Goal: Information Seeking & Learning: Learn about a topic

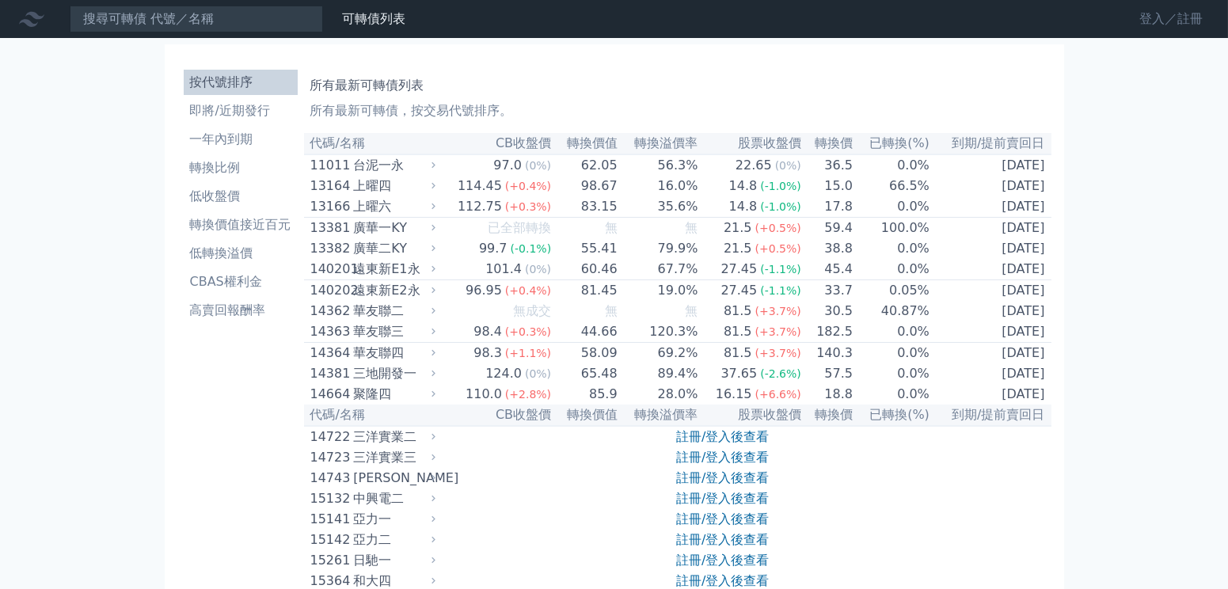
click at [1126, 20] on link "登入／註冊" at bounding box center [1170, 18] width 89 height 25
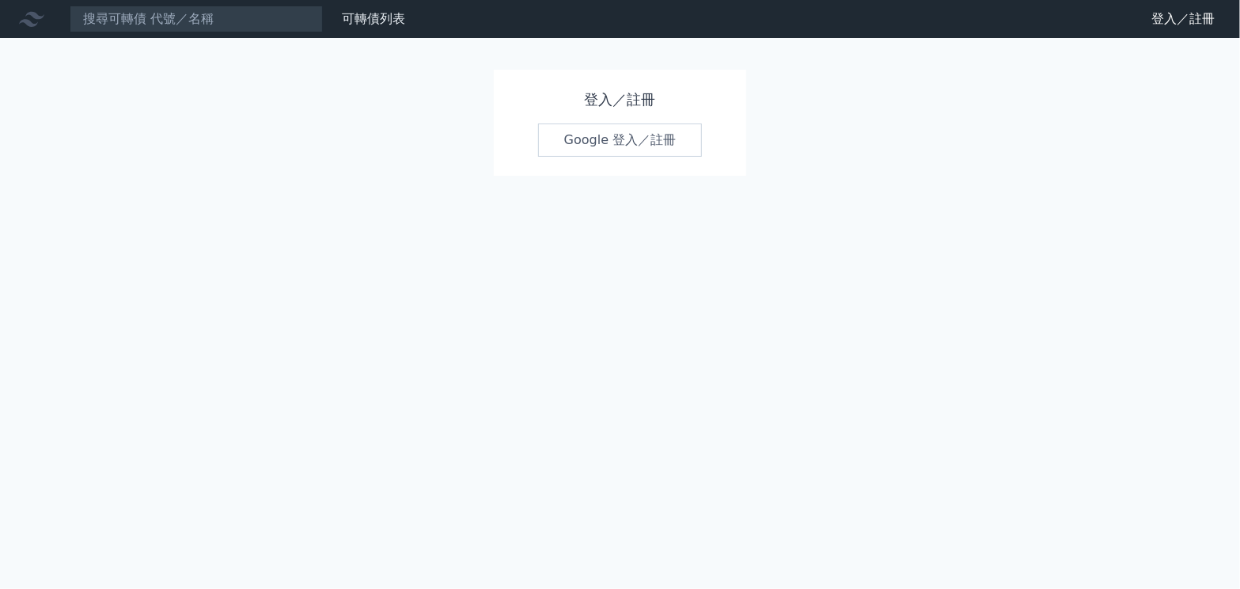
click at [613, 157] on link "Google 登入／註冊" at bounding box center [620, 139] width 165 height 33
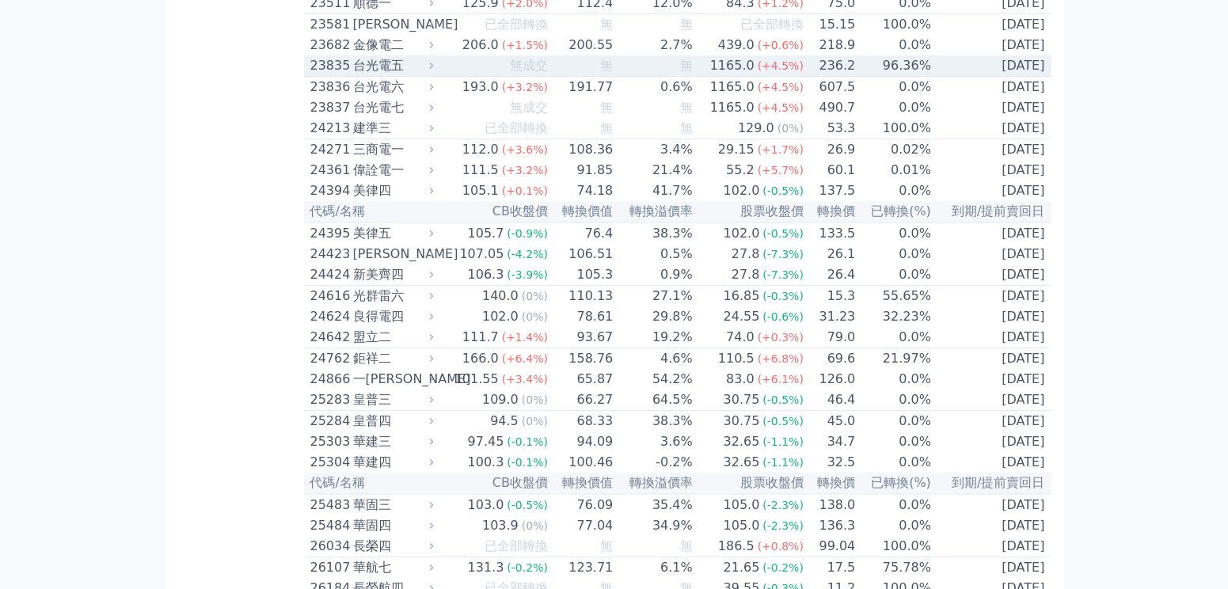
scroll to position [1613, 0]
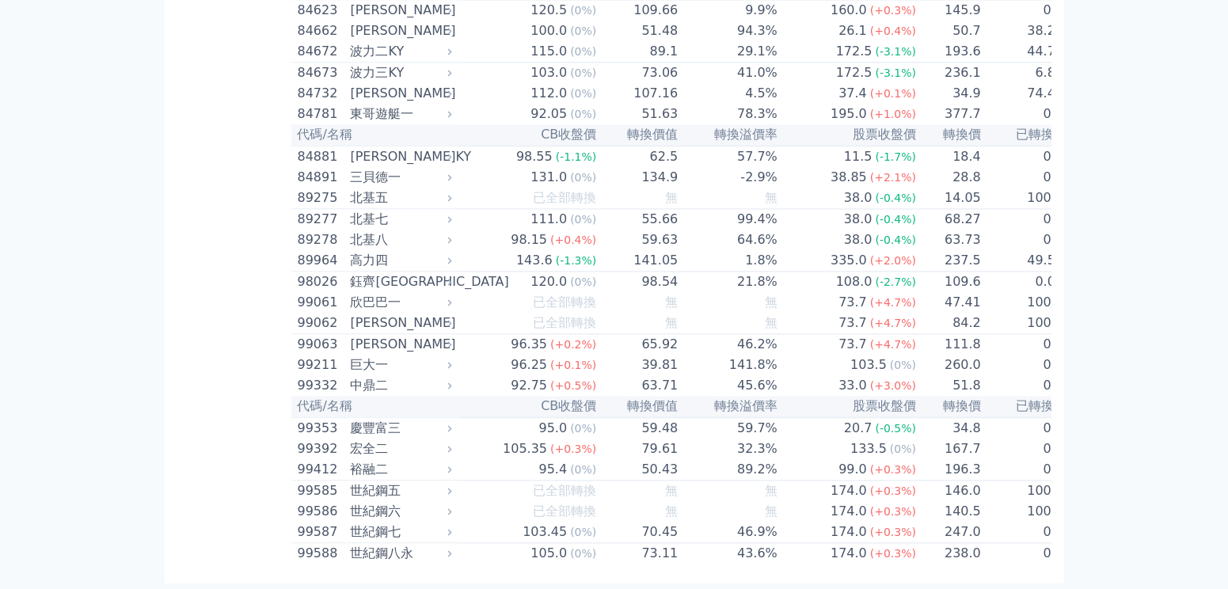
scroll to position [11610, 0]
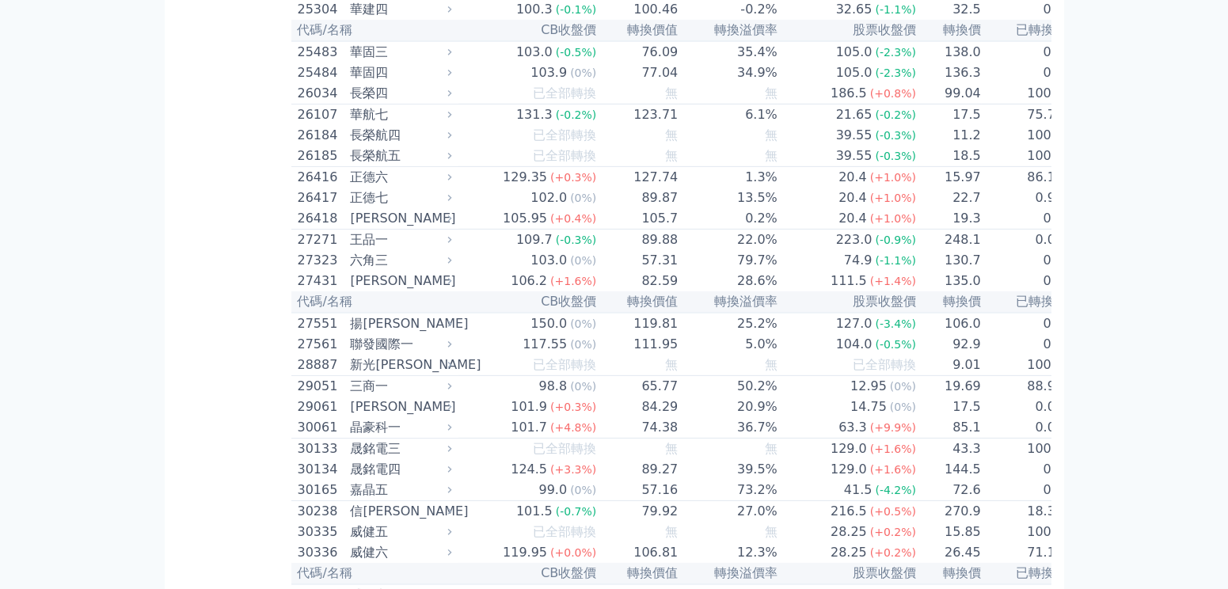
scroll to position [1935, 0]
